Goal: Information Seeking & Learning: Learn about a topic

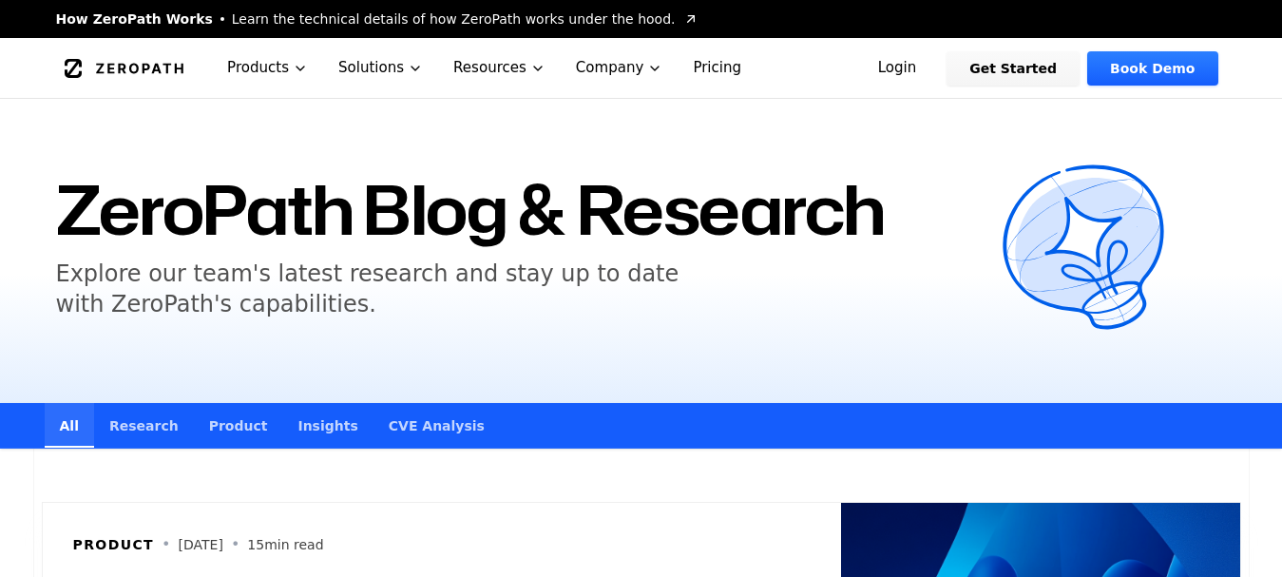
scroll to position [760, 0]
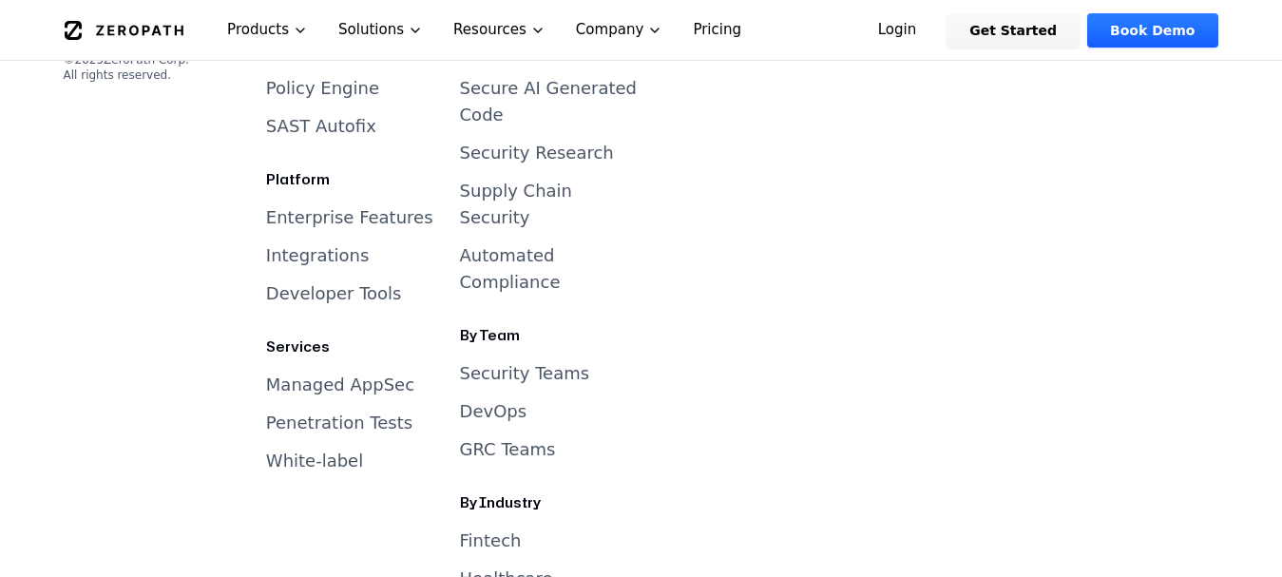
scroll to position [22457, 0]
